Goal: Information Seeking & Learning: Find specific fact

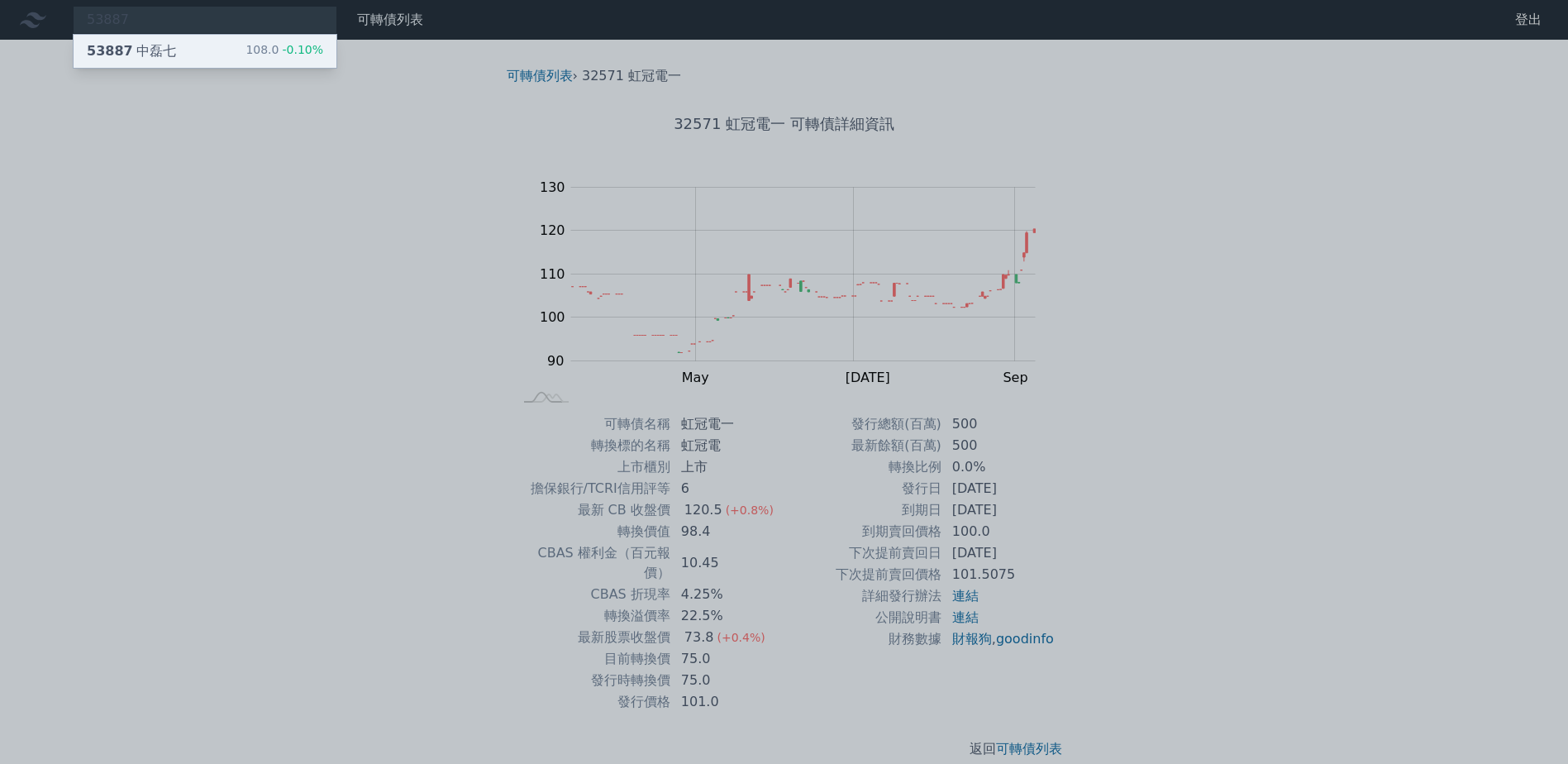
type input "53887"
click at [315, 47] on span "-0.10%" at bounding box center [301, 50] width 45 height 13
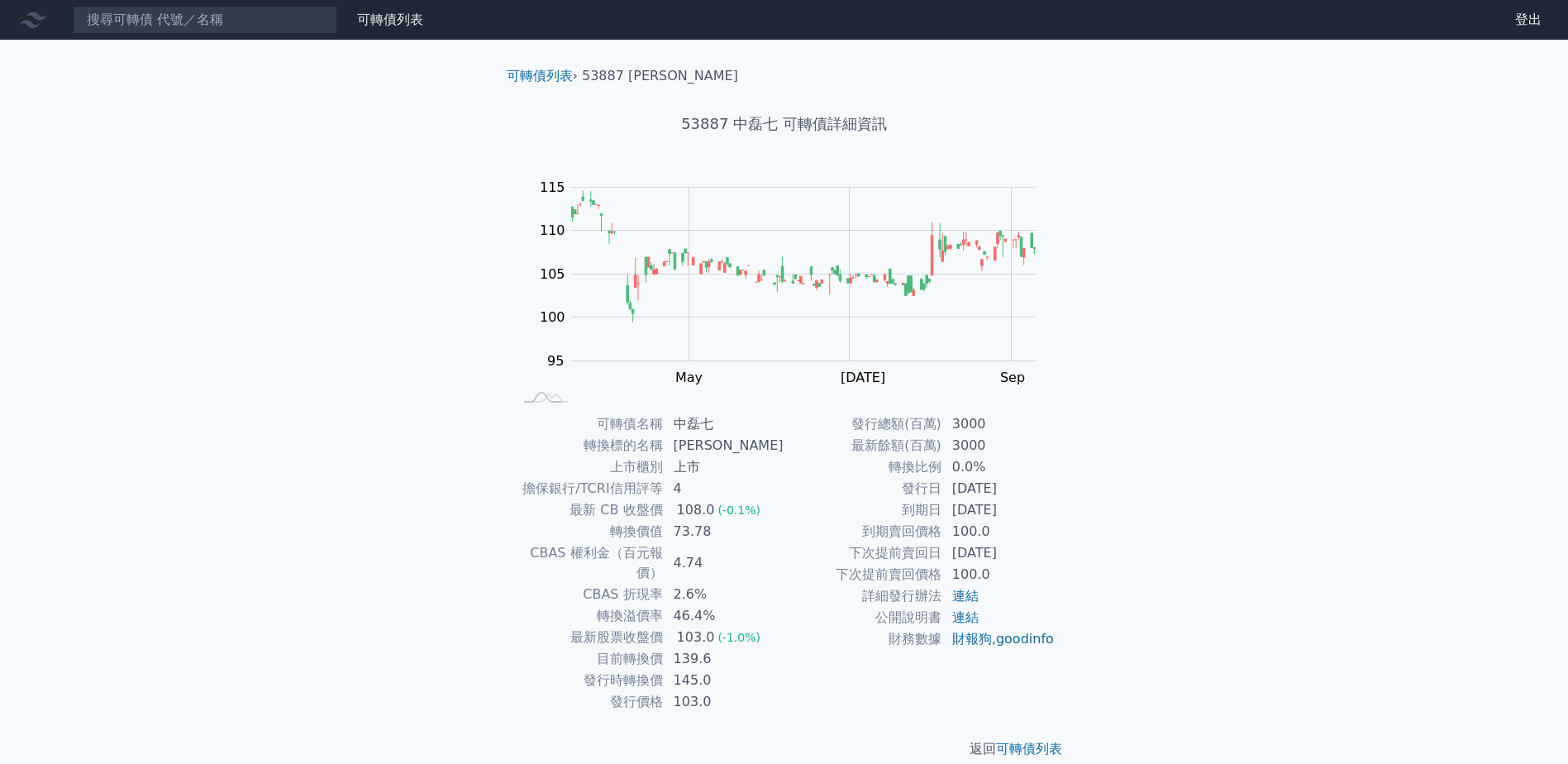
click at [984, 427] on td "3000" at bounding box center [998, 424] width 113 height 22
click at [970, 427] on td "3000" at bounding box center [998, 424] width 113 height 22
drag, startPoint x: 967, startPoint y: 427, endPoint x: 948, endPoint y: 427, distance: 19.0
click at [966, 427] on td "3000" at bounding box center [998, 424] width 113 height 22
click at [948, 427] on td "3000" at bounding box center [998, 424] width 113 height 22
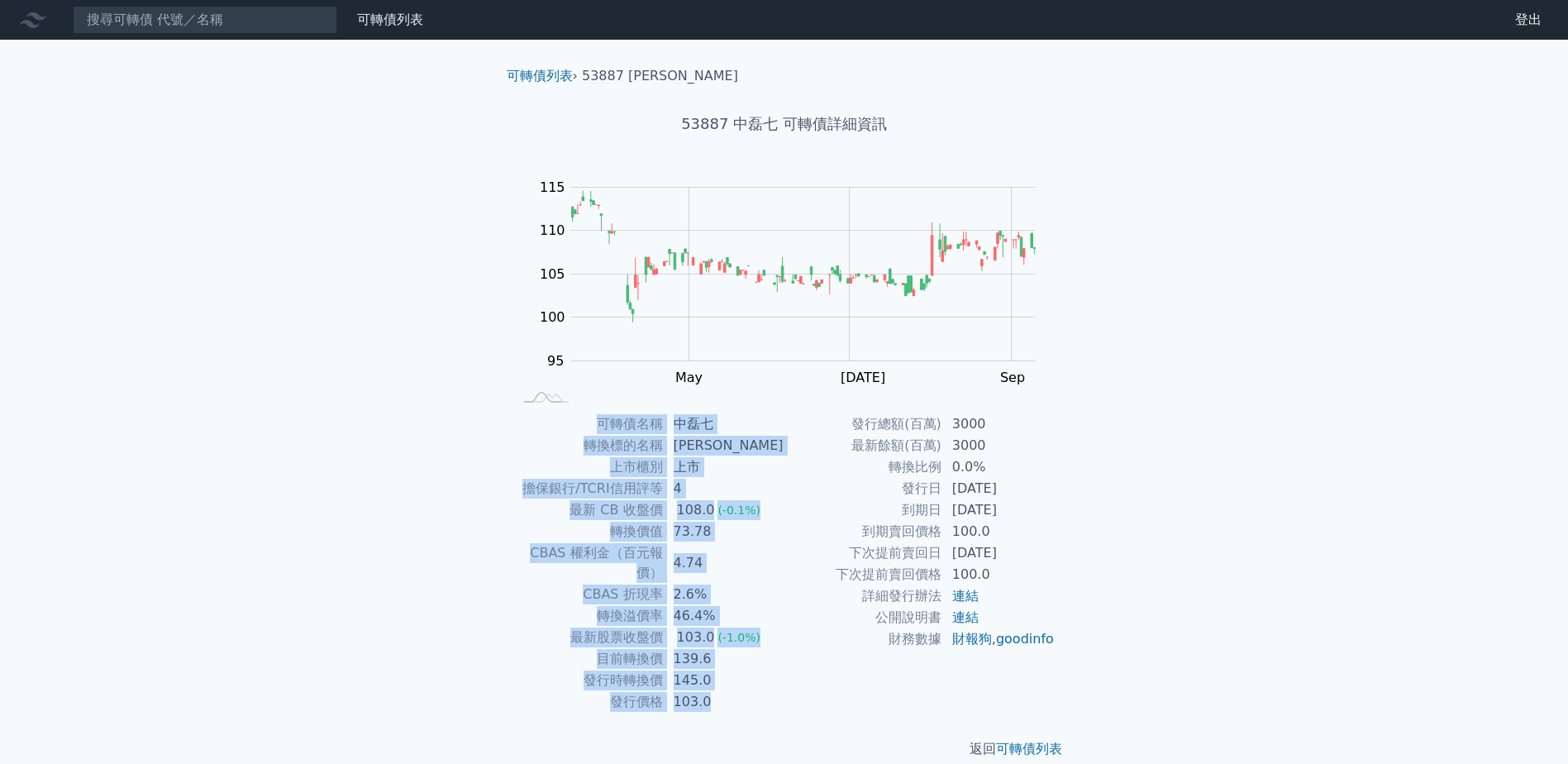
drag, startPoint x: 607, startPoint y: 424, endPoint x: 1068, endPoint y: 537, distance: 474.6
click at [1068, 537] on div "可轉債名稱 中磊七 轉換標的名稱 中磊 上市櫃別 上市 擔保銀行/TCRI信用評等 4 最新 CB 收盤價 108.0 (-0.1%) 轉換價值 73.78 …" at bounding box center [784, 562] width 582 height 299
drag, startPoint x: 1068, startPoint y: 537, endPoint x: 1143, endPoint y: 637, distance: 125.0
click at [1129, 641] on div "可轉債列表 財務數據 可轉債列表 財務數據 登出 登出 可轉債列表 › 53887 中磊七 53887 中磊七 可轉債詳細資訊 Zoom Out 100 85…" at bounding box center [784, 393] width 1568 height 786
